Goal: Information Seeking & Learning: Find specific fact

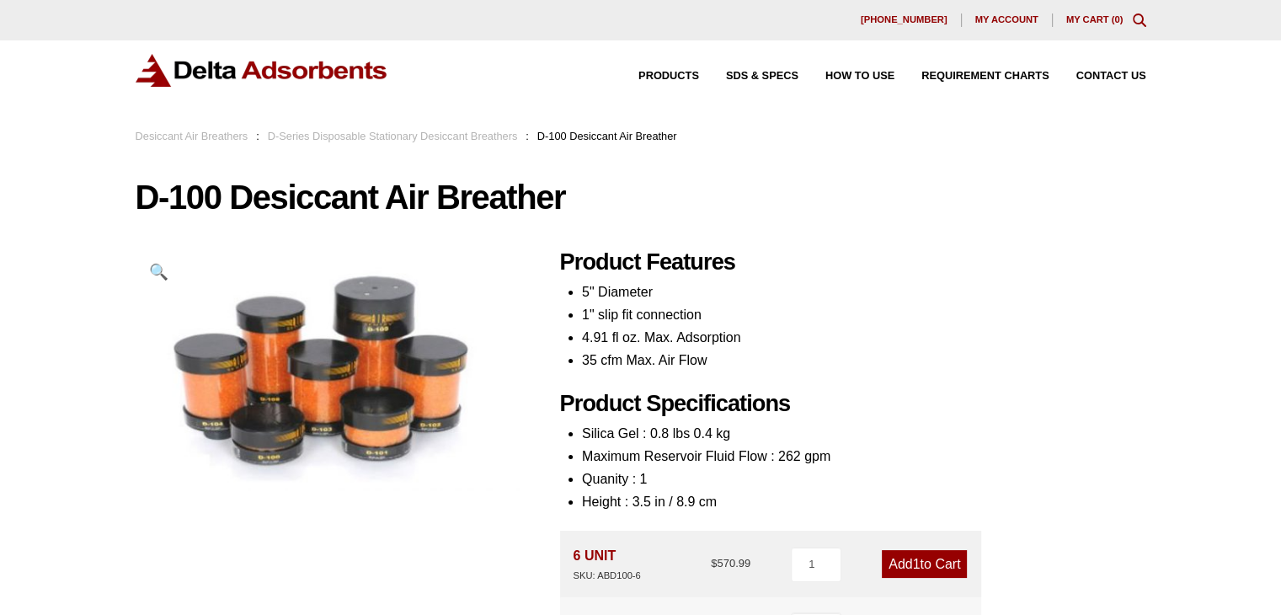
click at [425, 190] on h1 "D-100 Desiccant Air Breather" at bounding box center [641, 196] width 1011 height 35
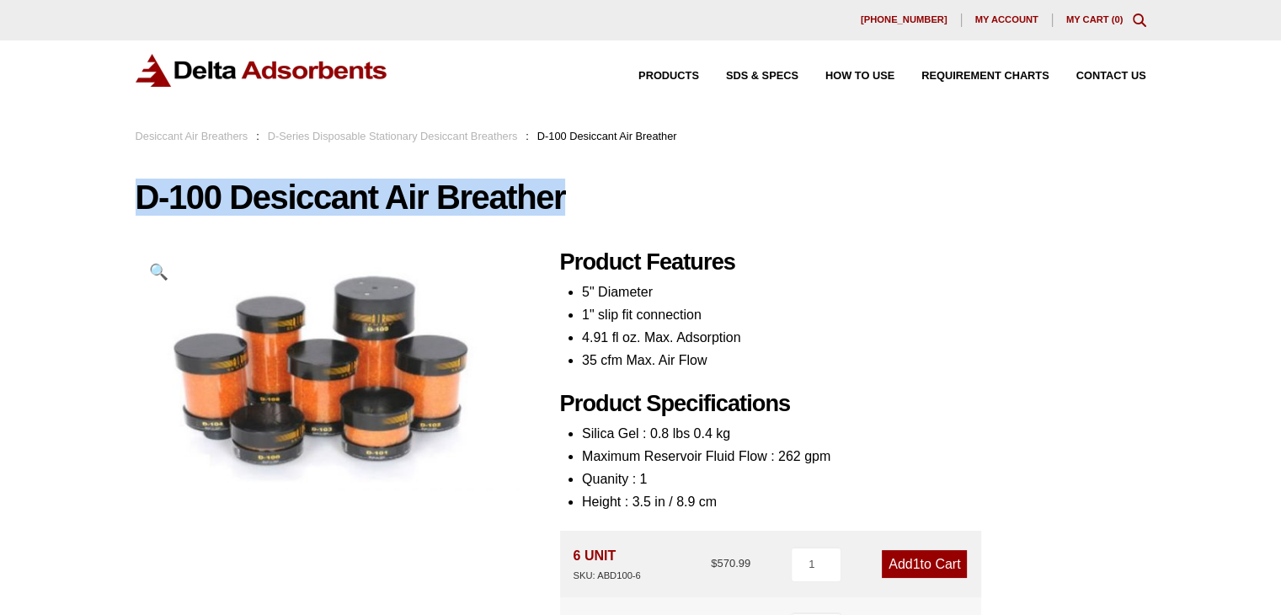
copy h1 "D-100 Desiccant Air Breather"
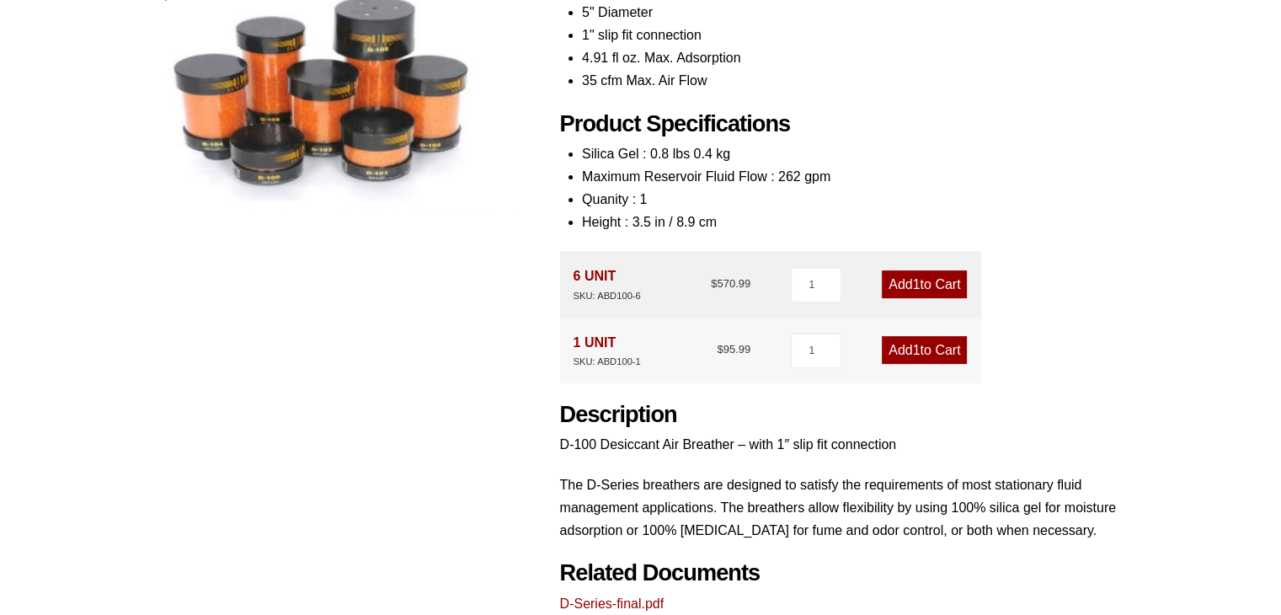
scroll to position [281, 0]
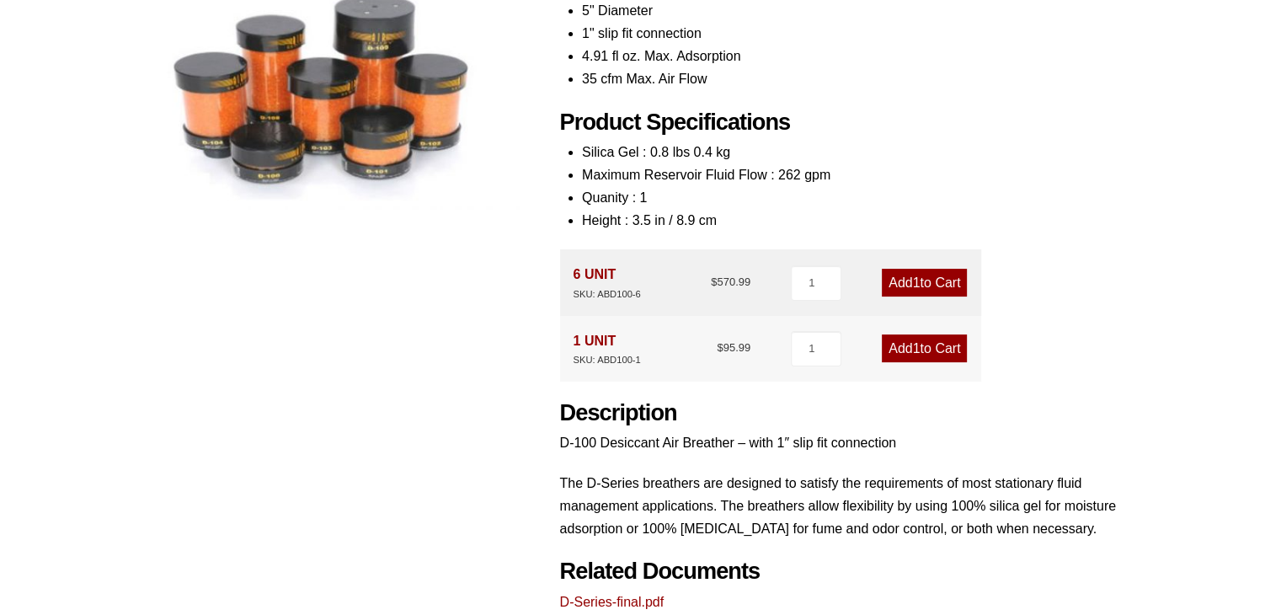
click at [605, 289] on div "SKU: ABD100-6" at bounding box center [606, 294] width 67 height 16
copy div "SKU: ABD100-6"
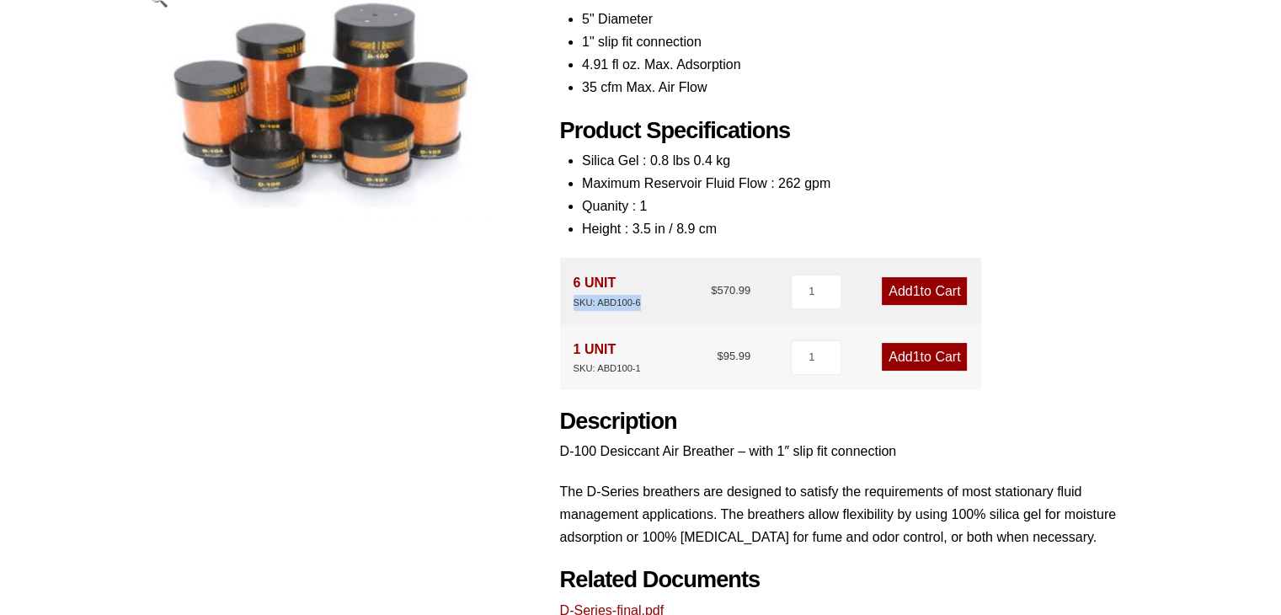
scroll to position [0, 0]
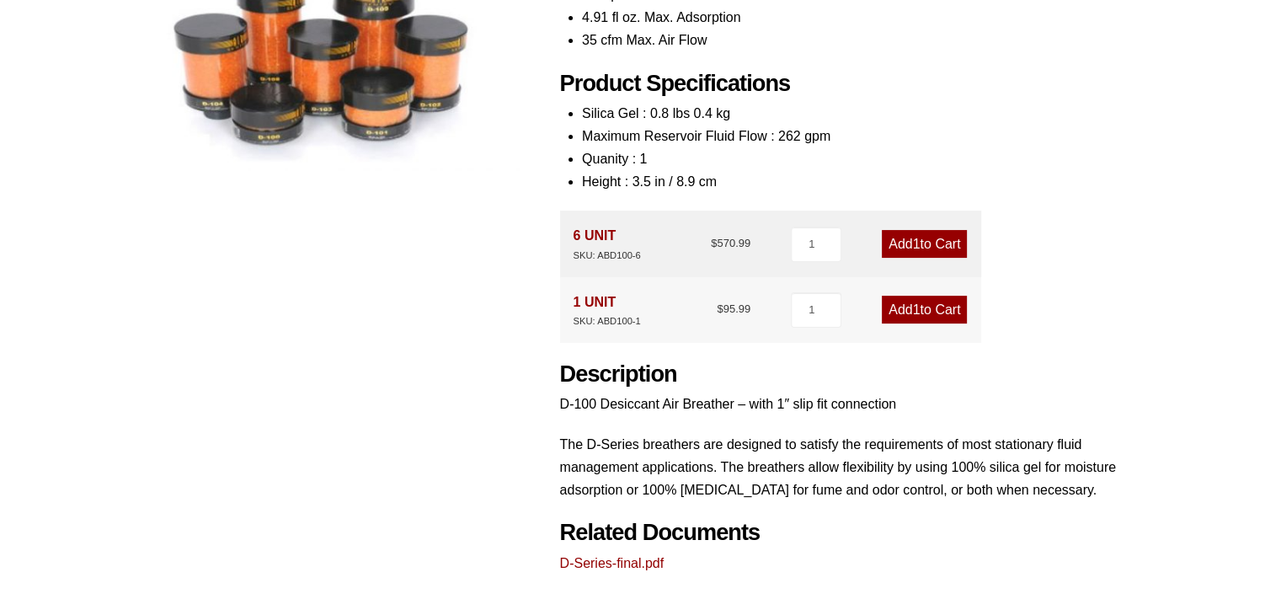
scroll to position [319, 0]
click at [607, 322] on div "SKU: ABD100-1" at bounding box center [606, 322] width 67 height 16
copy div "SKU: ABD100-1"
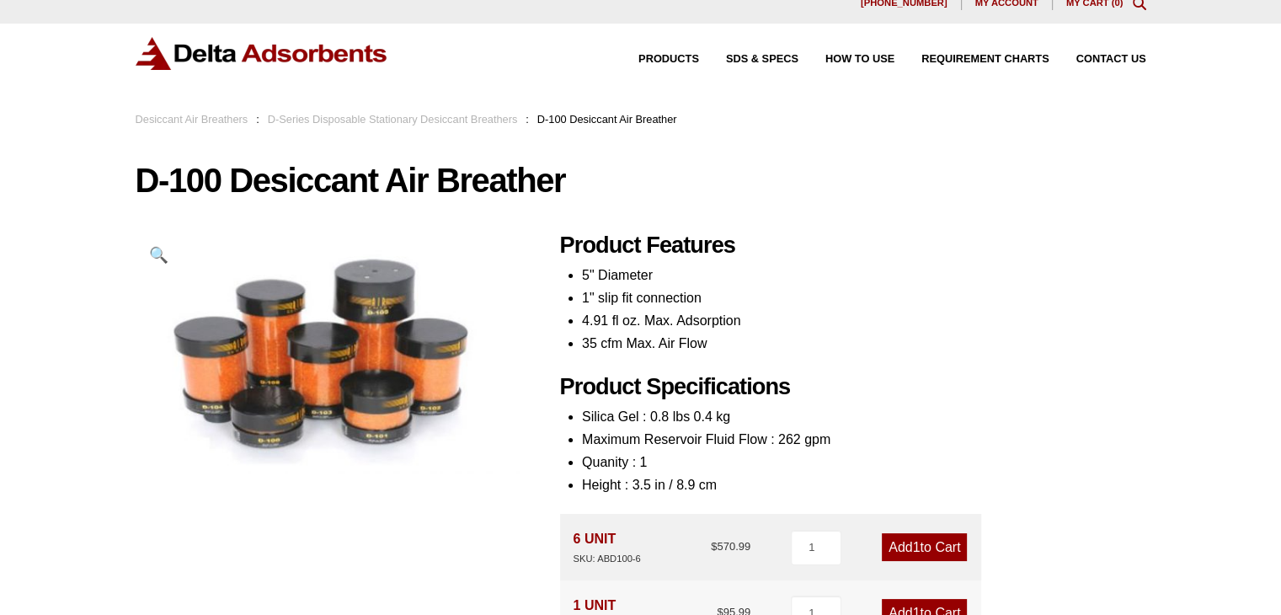
scroll to position [0, 0]
